Goal: Task Accomplishment & Management: Manage account settings

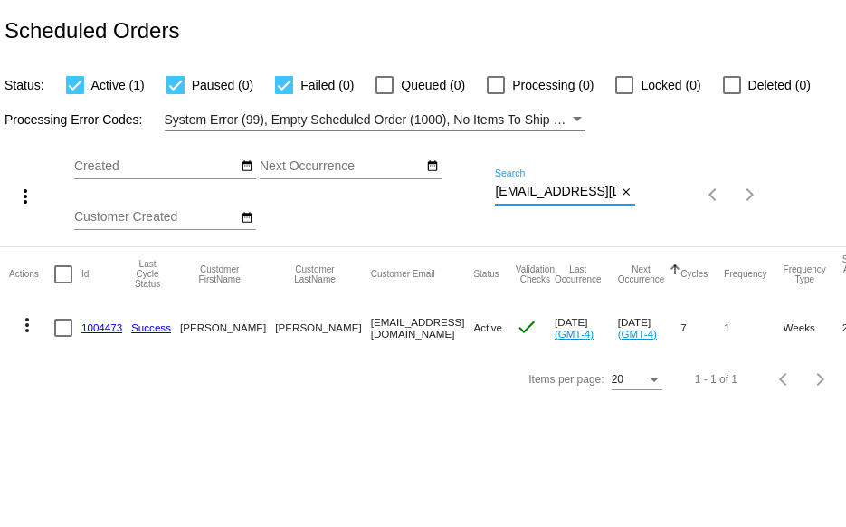
scroll to position [0, 27]
drag, startPoint x: 495, startPoint y: 192, endPoint x: 669, endPoint y: 179, distance: 174.2
click at [659, 187] on div "more_vert Oct Jan Feb Mar [DATE]" at bounding box center [423, 188] width 846 height 115
paste input "ksea1der"
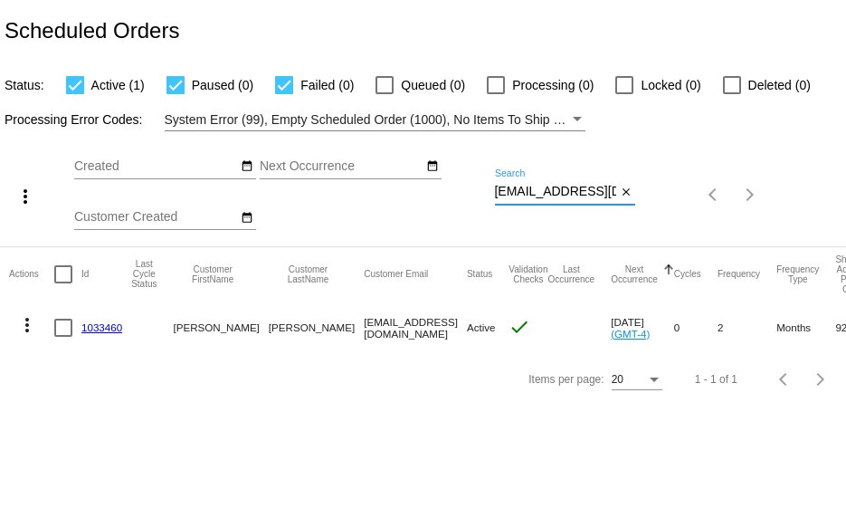
scroll to position [0, 0]
click at [25, 325] on mat-icon "more_vert" at bounding box center [27, 325] width 22 height 22
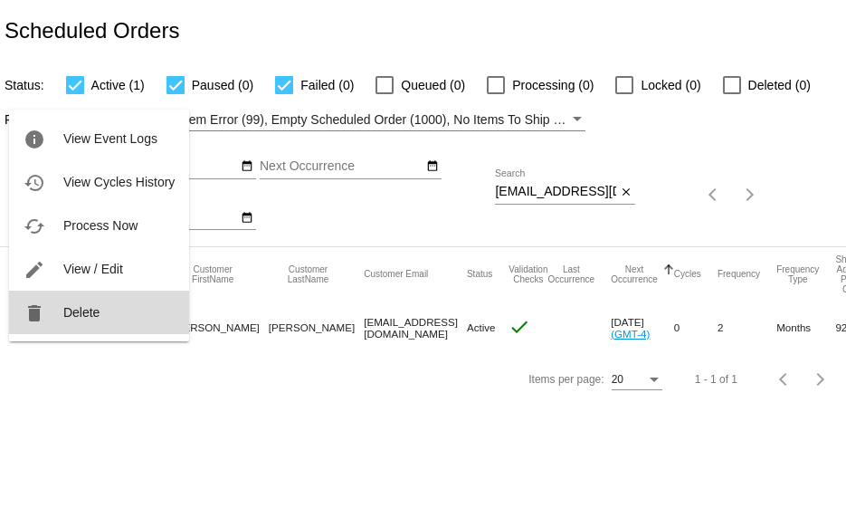
click at [78, 321] on button "delete Delete" at bounding box center [99, 311] width 180 height 43
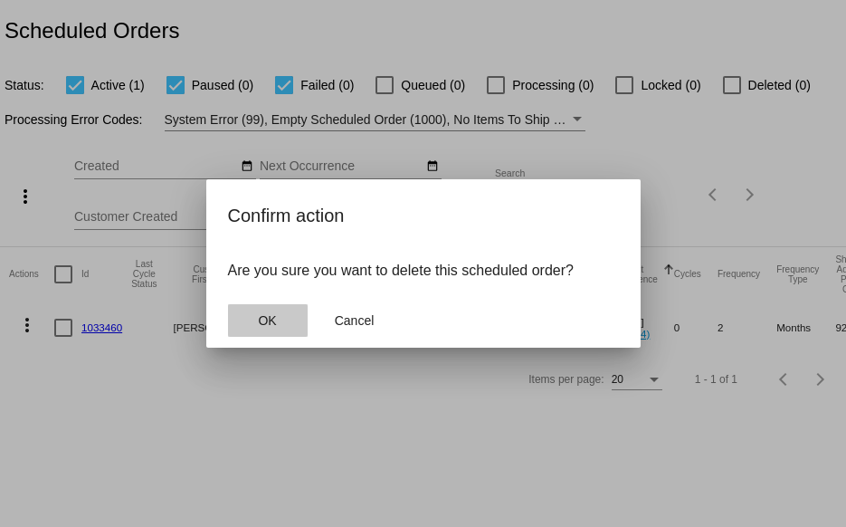
click at [253, 325] on button "OK" at bounding box center [268, 320] width 80 height 33
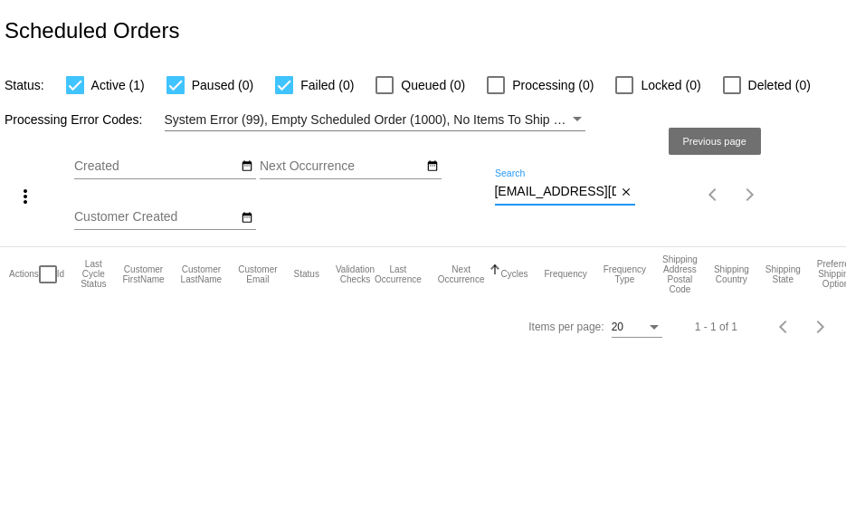
click at [765, 202] on div "more_vert Oct Jan Feb Mar [DATE]" at bounding box center [423, 188] width 846 height 115
paste input "roseythorne529"
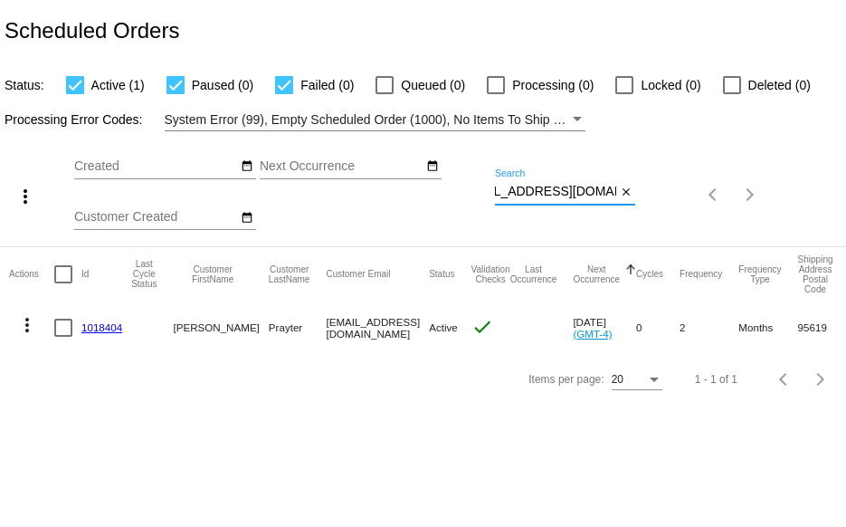
click at [24, 329] on mat-icon "more_vert" at bounding box center [27, 325] width 22 height 22
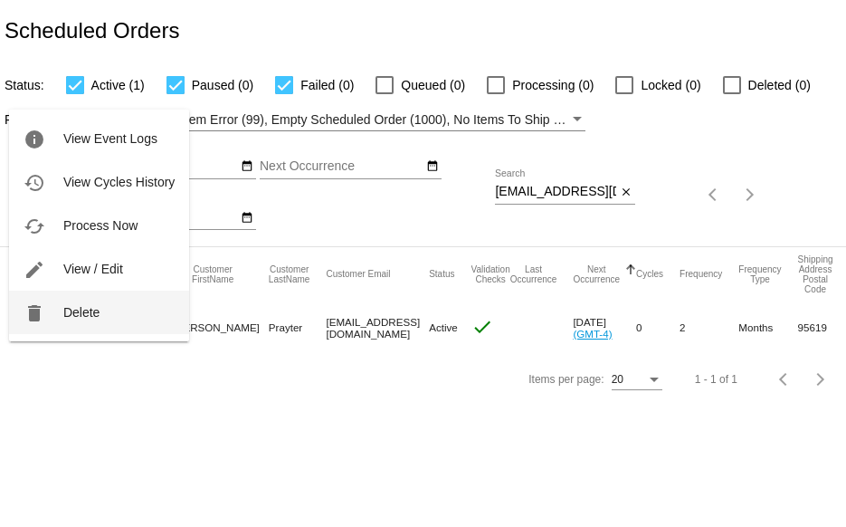
click at [82, 310] on span "Delete" at bounding box center [81, 312] width 36 height 14
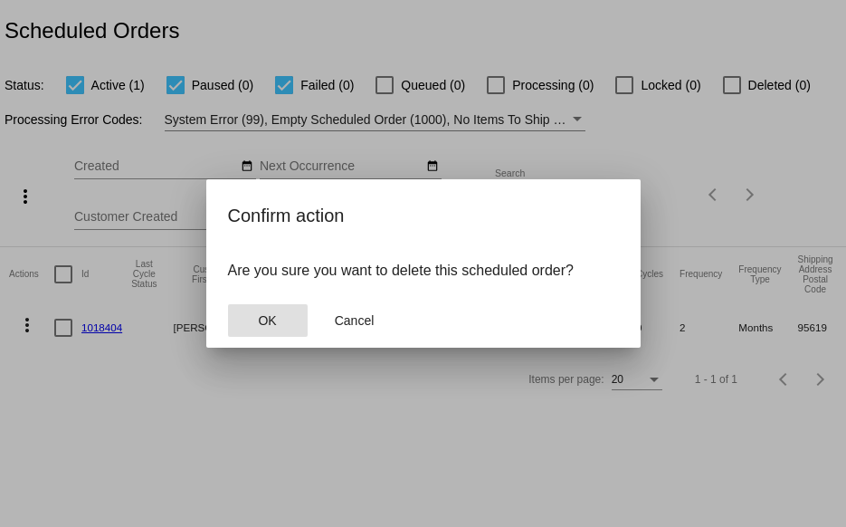
click at [278, 319] on button "OK" at bounding box center [268, 320] width 80 height 33
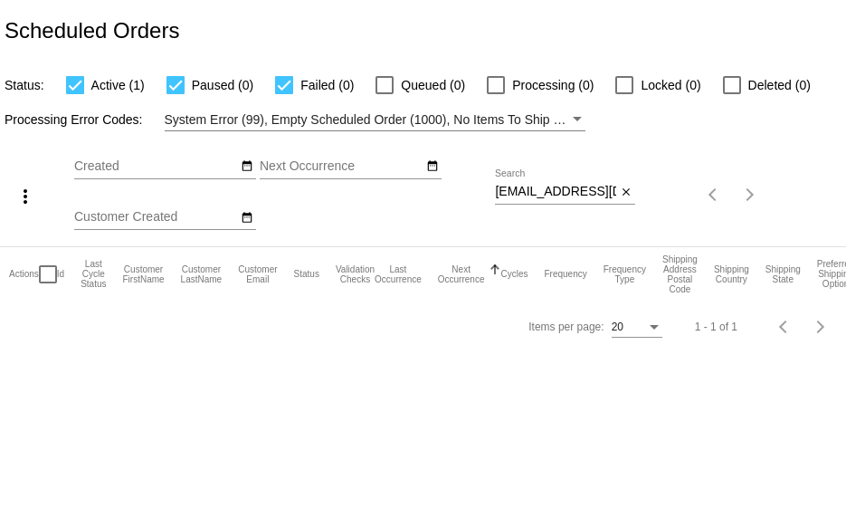
click at [493, 193] on div "Oct Jan Feb Mar Apr Su Mo" at bounding box center [284, 195] width 421 height 102
click at [499, 191] on input "[EMAIL_ADDRESS][DOMAIN_NAME]" at bounding box center [555, 192] width 121 height 14
click at [494, 191] on div "Oct Jan Feb Mar Apr Su Mo" at bounding box center [284, 195] width 421 height 102
drag, startPoint x: 496, startPoint y: 192, endPoint x: 698, endPoint y: 200, distance: 201.9
click at [680, 202] on div "more_vert Oct Jan Feb Mar [DATE]" at bounding box center [423, 188] width 846 height 115
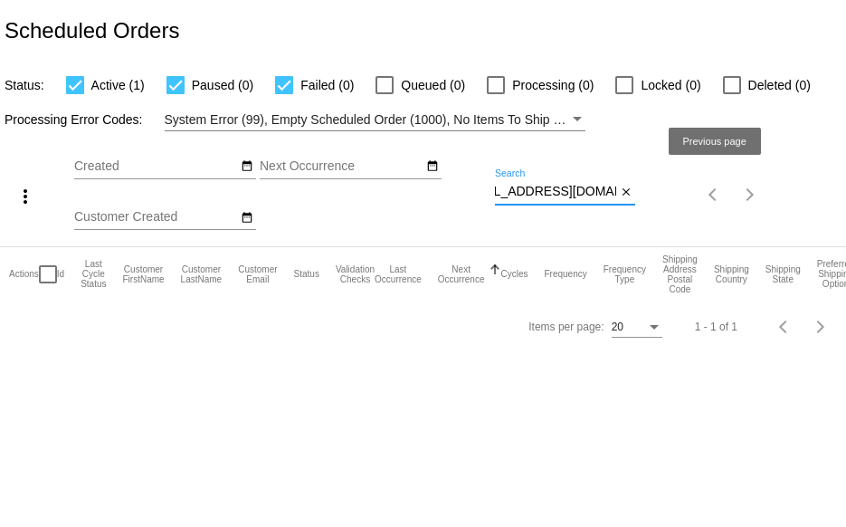
paste input "Jbrandt00"
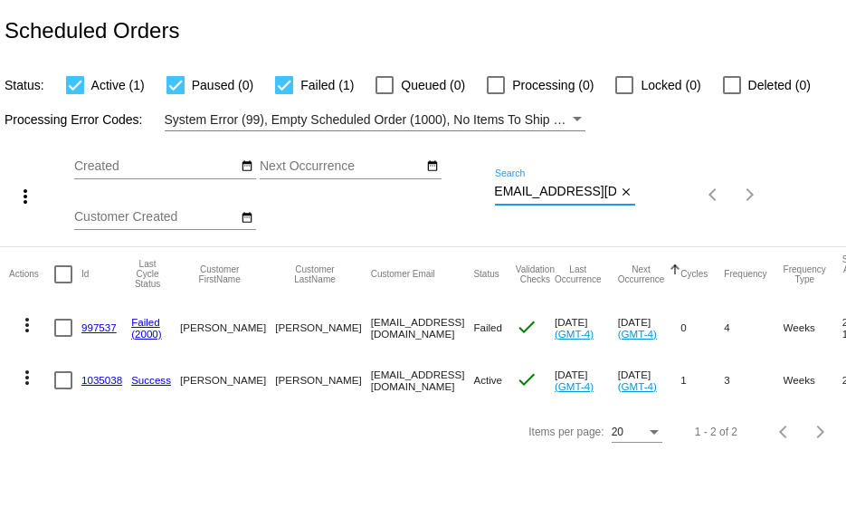
type input "[EMAIL_ADDRESS][DOMAIN_NAME]"
click at [96, 328] on link "997537" at bounding box center [98, 327] width 35 height 12
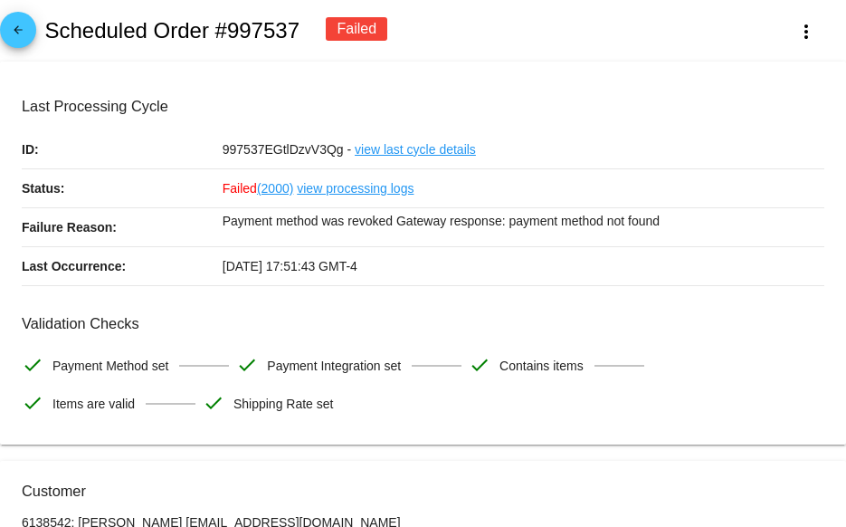
click at [14, 32] on mat-icon "arrow_back" at bounding box center [18, 35] width 22 height 22
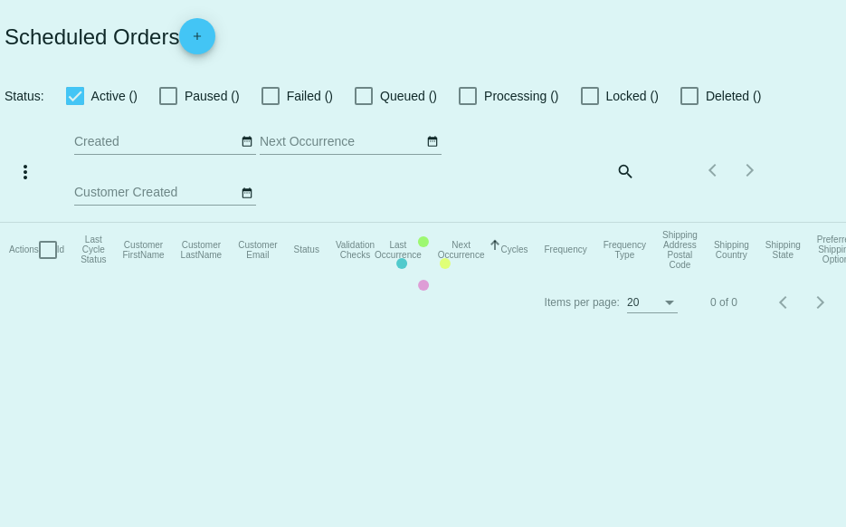
checkbox input "true"
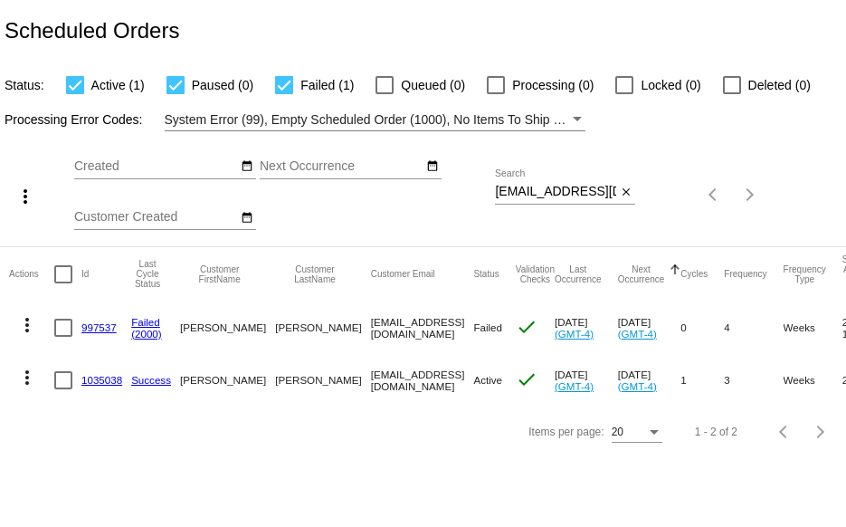
click at [103, 379] on link "1035038" at bounding box center [101, 380] width 41 height 12
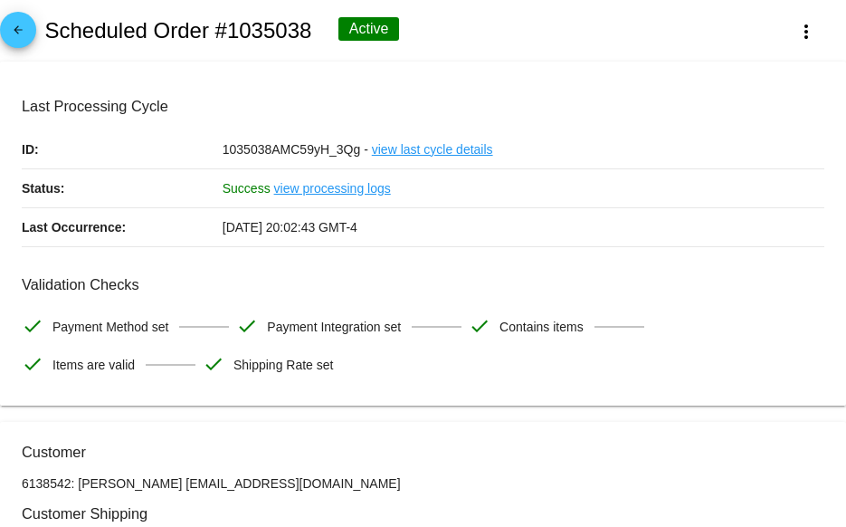
click at [16, 44] on mat-icon "arrow_back" at bounding box center [18, 35] width 22 height 22
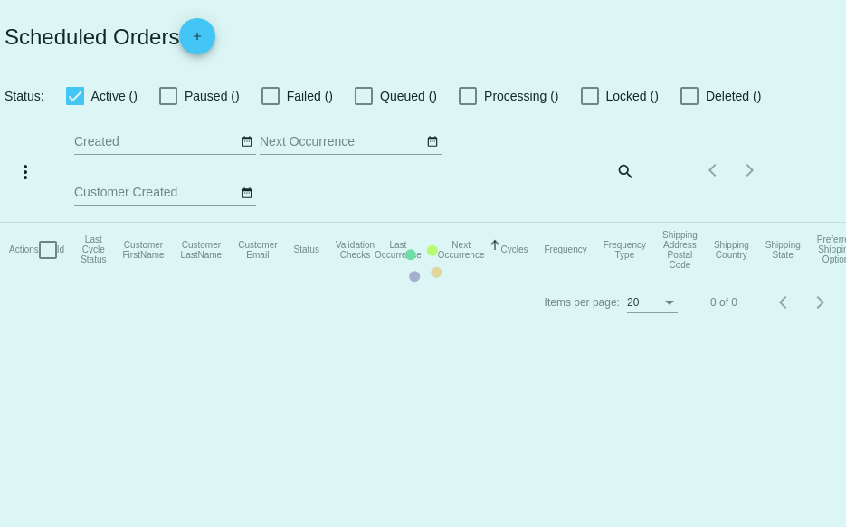
checkbox input "true"
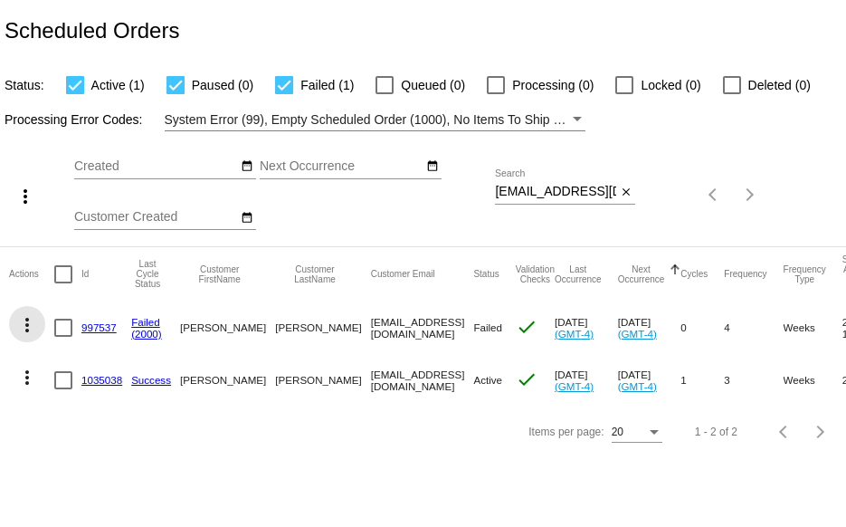
click at [29, 325] on mat-icon "more_vert" at bounding box center [27, 325] width 22 height 22
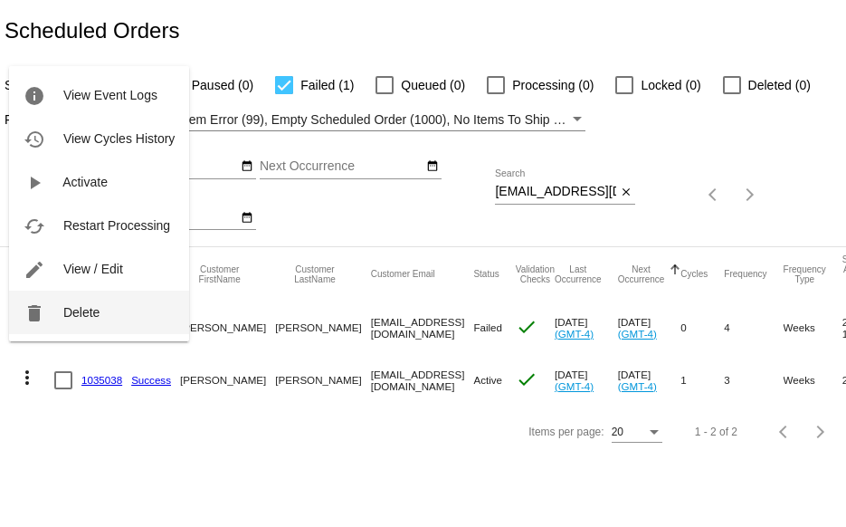
click at [56, 316] on button "delete Delete" at bounding box center [99, 311] width 180 height 43
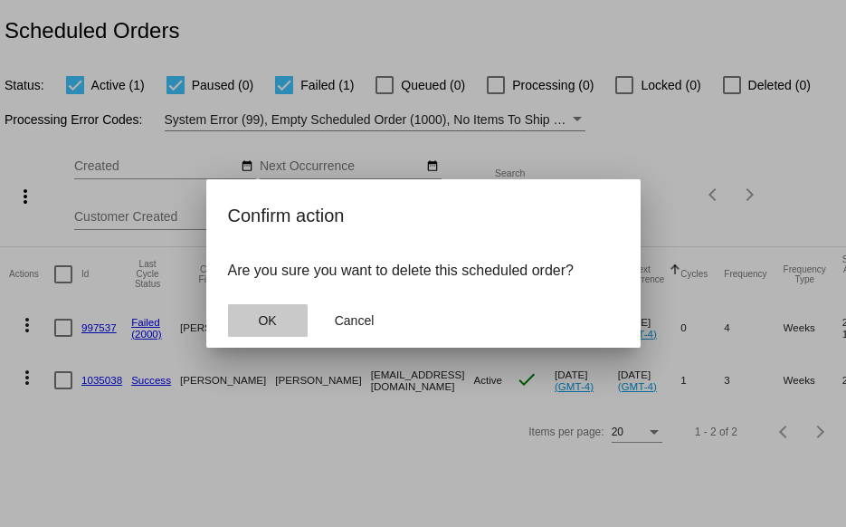
click at [239, 325] on button "OK" at bounding box center [268, 320] width 80 height 33
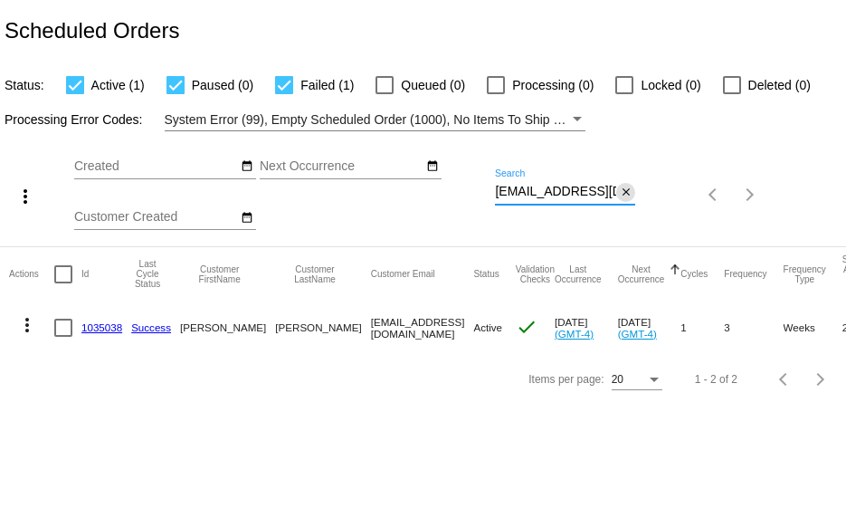
scroll to position [0, 5]
drag, startPoint x: 497, startPoint y: 192, endPoint x: 630, endPoint y: 192, distance: 133.0
click at [630, 192] on div "[EMAIL_ADDRESS][DOMAIN_NAME] Search close" at bounding box center [565, 186] width 140 height 35
paste input "[EMAIL_ADDRESS][DOMAIN_NAME]"
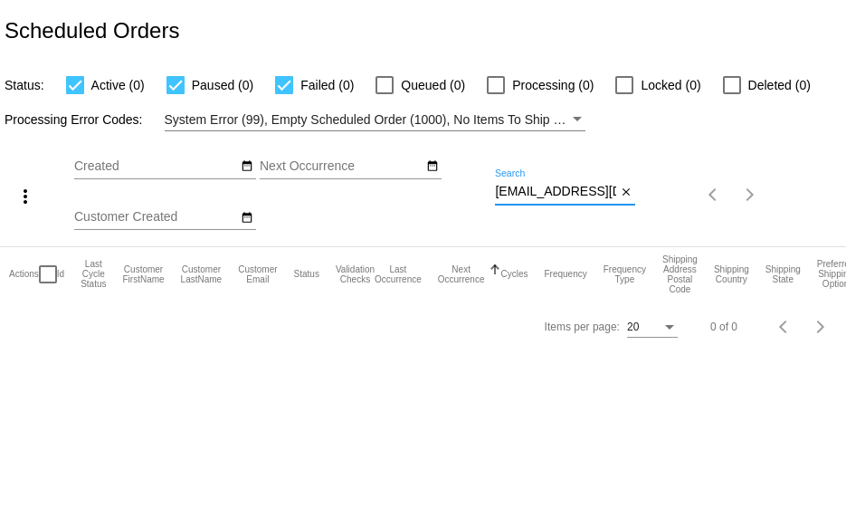
scroll to position [0, 2]
drag, startPoint x: 497, startPoint y: 194, endPoint x: 694, endPoint y: 190, distance: 197.3
click at [694, 190] on div "more_vert Oct Jan Feb Mar [DATE]" at bounding box center [423, 188] width 846 height 115
paste input ".[EMAIL_ADDRESS][DOMAIN_NAME]"
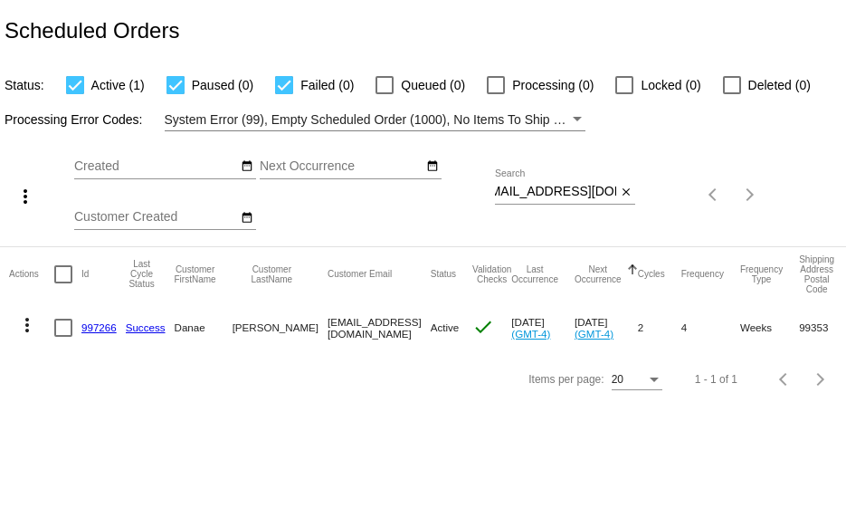
scroll to position [0, 0]
click at [494, 187] on div "Oct Jan Feb Mar Apr Su Mo" at bounding box center [284, 195] width 421 height 102
drag, startPoint x: 496, startPoint y: 189, endPoint x: 697, endPoint y: 206, distance: 201.6
click at [697, 206] on div "more_vert Oct Jan Feb Mar [DATE]" at bounding box center [423, 188] width 846 height 115
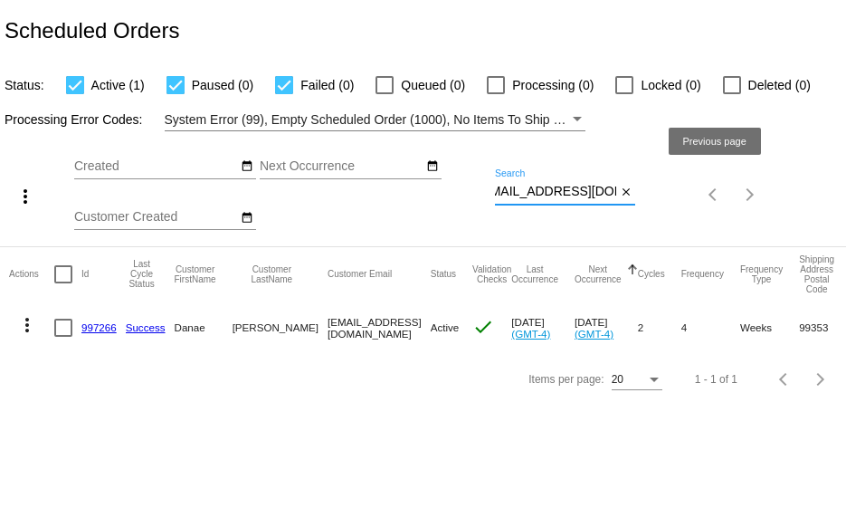
paste input "[EMAIL_ADDRESS]"
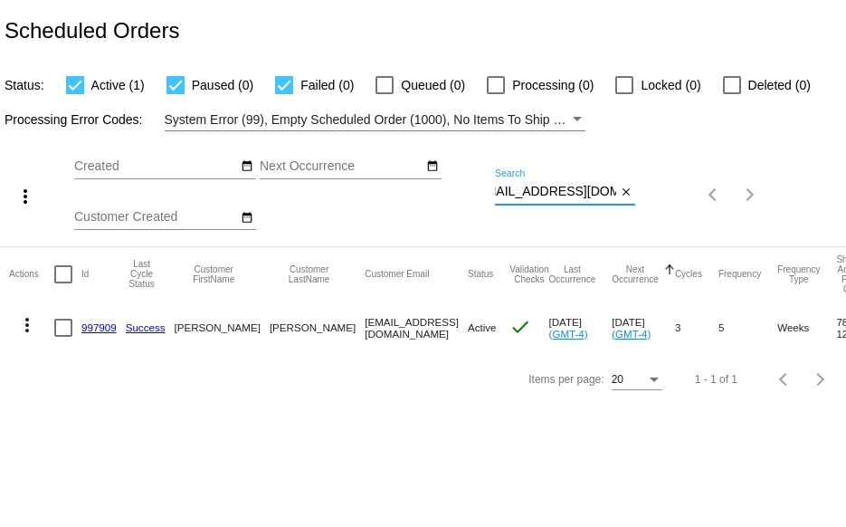
type input "[EMAIL_ADDRESS][DOMAIN_NAME]"
click at [98, 325] on link "997909" at bounding box center [98, 327] width 35 height 12
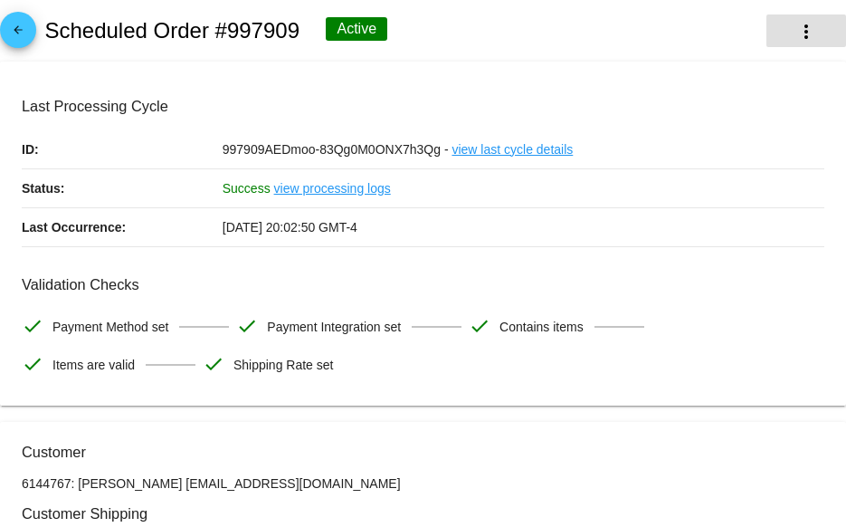
click at [780, 35] on button "more_vert" at bounding box center [806, 30] width 80 height 33
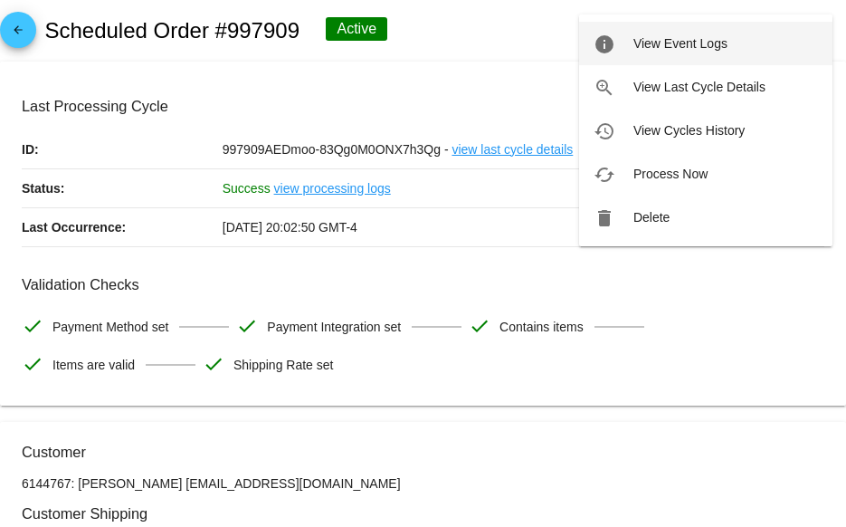
click at [691, 43] on span "View Event Logs" at bounding box center [680, 43] width 94 height 14
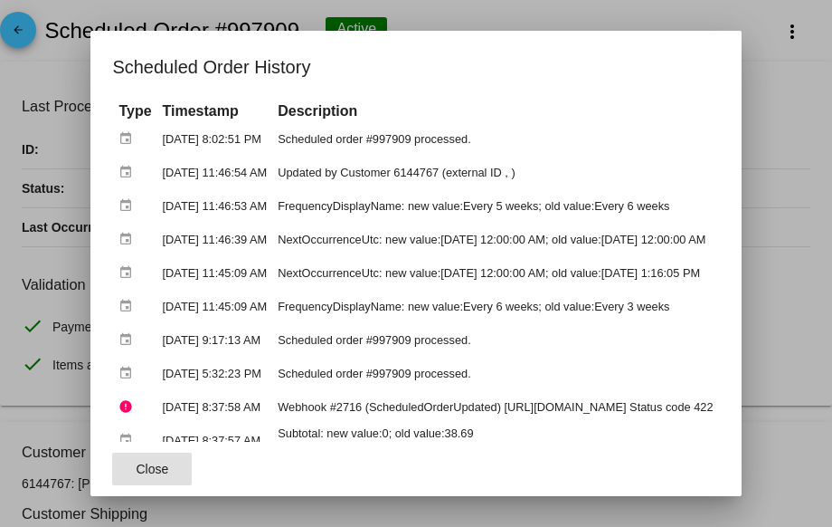
click at [133, 479] on button "Close" at bounding box center [152, 468] width 80 height 33
